Goal: Information Seeking & Learning: Find specific fact

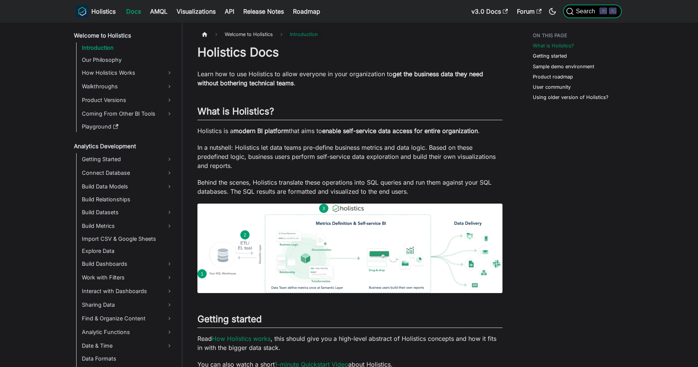
click at [576, 10] on span "Search" at bounding box center [587, 11] width 26 height 7
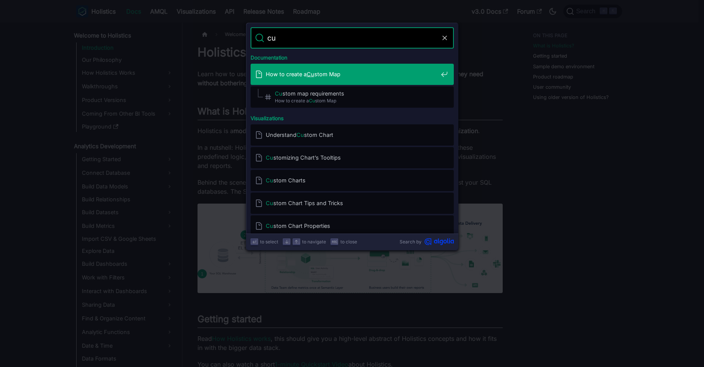
type input "c"
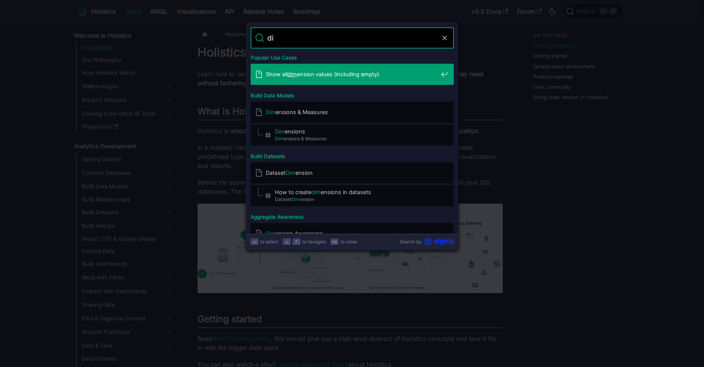
type input "d"
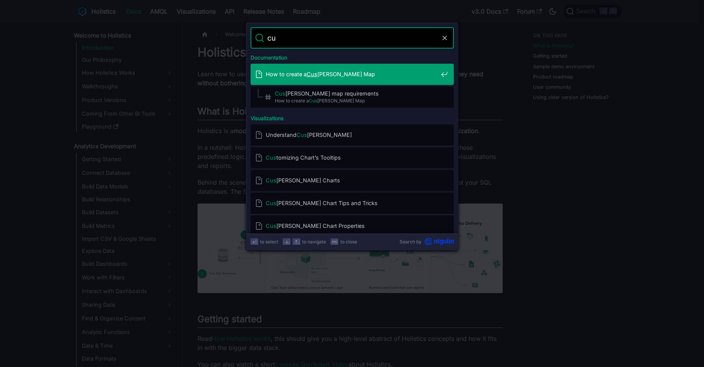
type input "c"
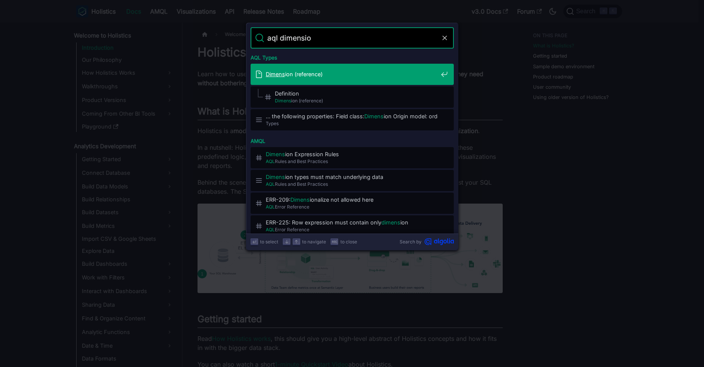
type input "aql dimension"
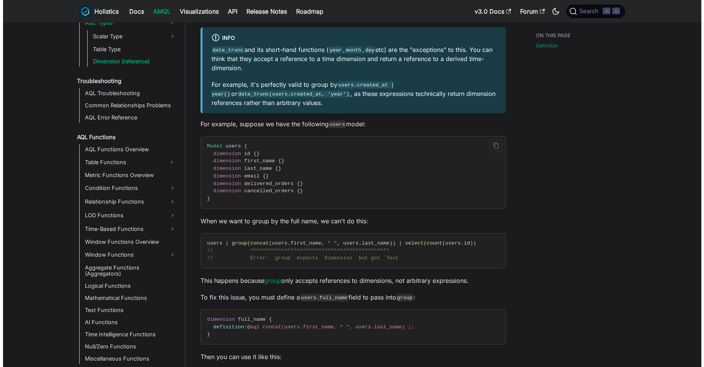
scroll to position [232, 0]
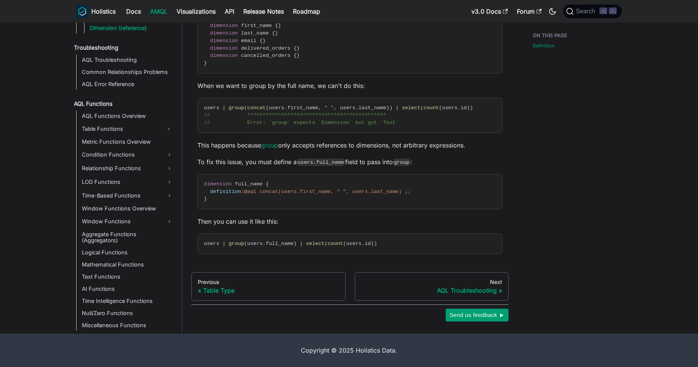
drag, startPoint x: 658, startPoint y: 136, endPoint x: 545, endPoint y: 78, distance: 126.6
click at [656, 136] on main "AQL Components AQL Types Dimension (reference) On this page Dimension (referenc…" at bounding box center [440, 61] width 516 height 543
click at [585, 15] on span "Search" at bounding box center [583, 12] width 34 height 8
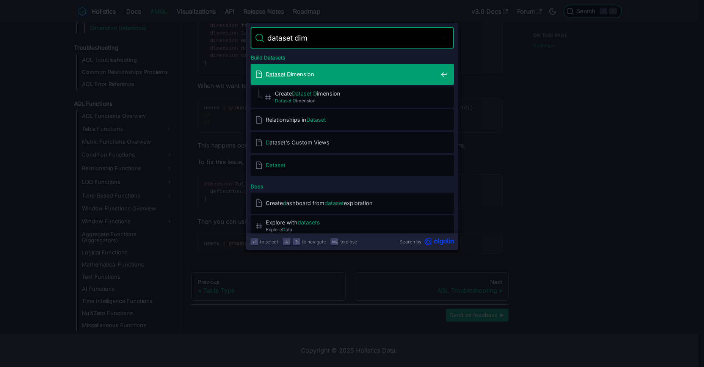
type input "dataset dime"
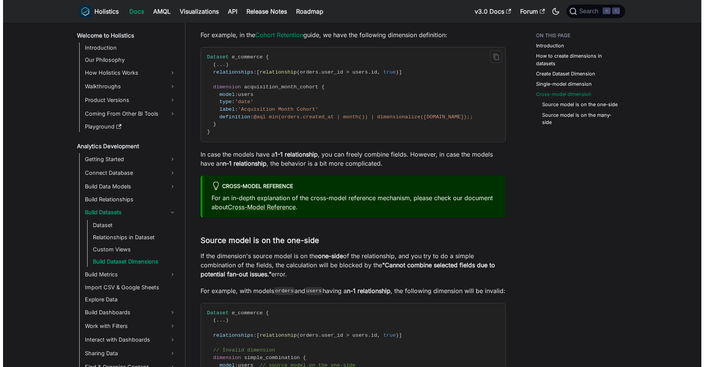
scroll to position [1293, 0]
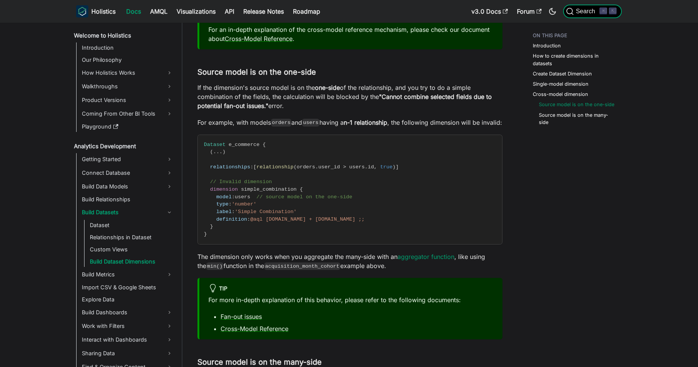
click at [588, 12] on span "Search" at bounding box center [587, 11] width 26 height 7
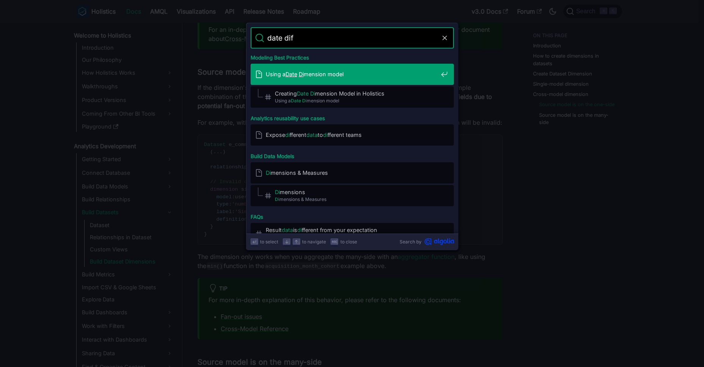
type input "date diff"
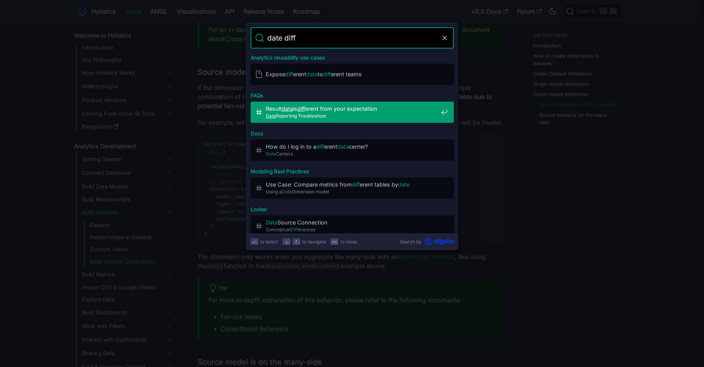
scroll to position [143, 0]
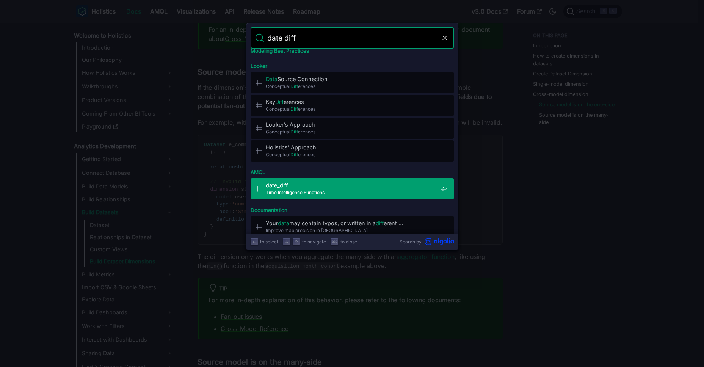
click at [336, 191] on span "Time Intelligence Functions" at bounding box center [352, 192] width 172 height 7
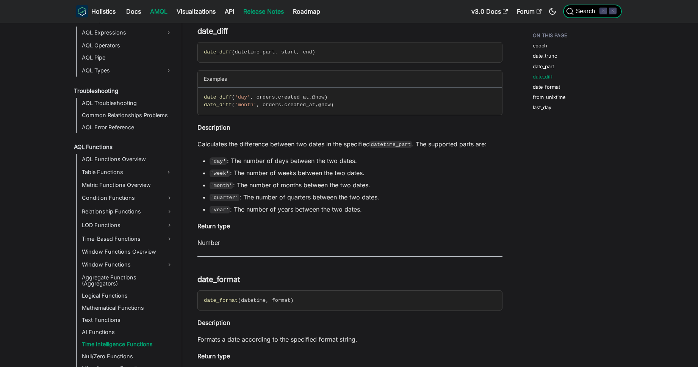
scroll to position [440, 0]
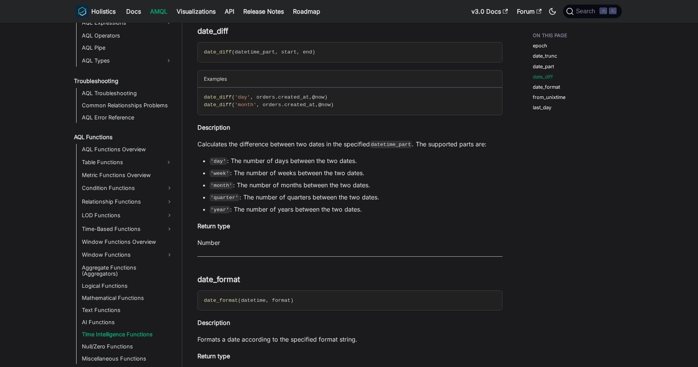
drag, startPoint x: 488, startPoint y: 167, endPoint x: 462, endPoint y: 178, distance: 28.4
click at [487, 166] on ul "'day' : The number of days between the two dates. 'week' : The number of weeks …" at bounding box center [349, 185] width 305 height 58
